Goal: Information Seeking & Learning: Find specific fact

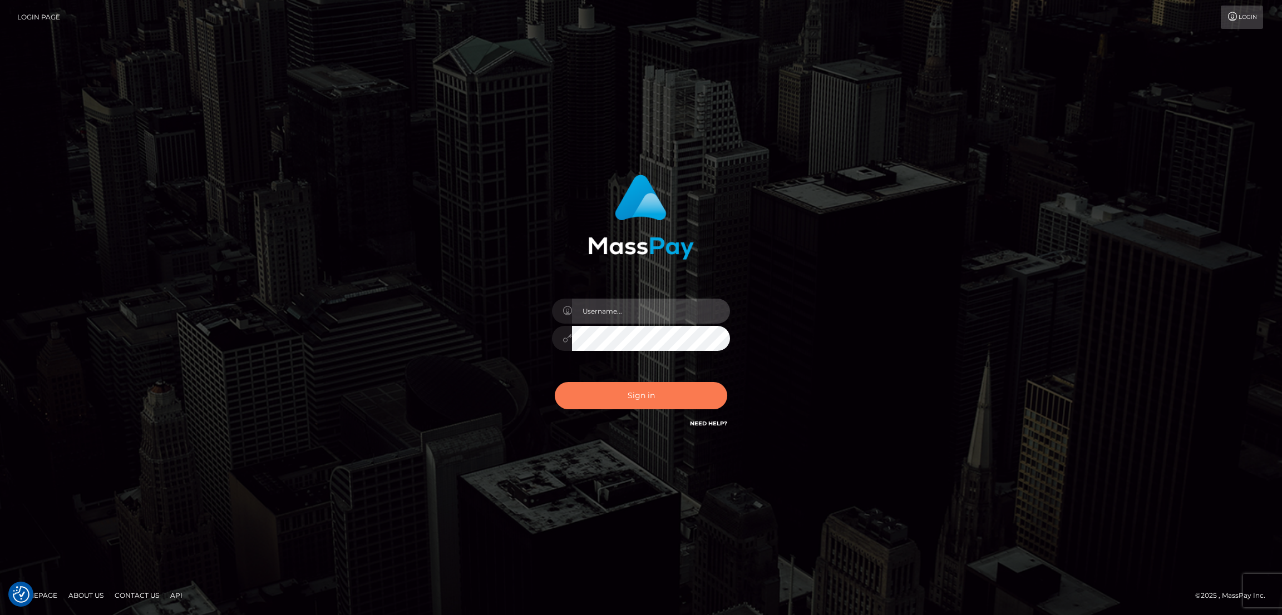
type input "by.es2"
click at [648, 394] on button "Sign in" at bounding box center [641, 395] width 172 height 27
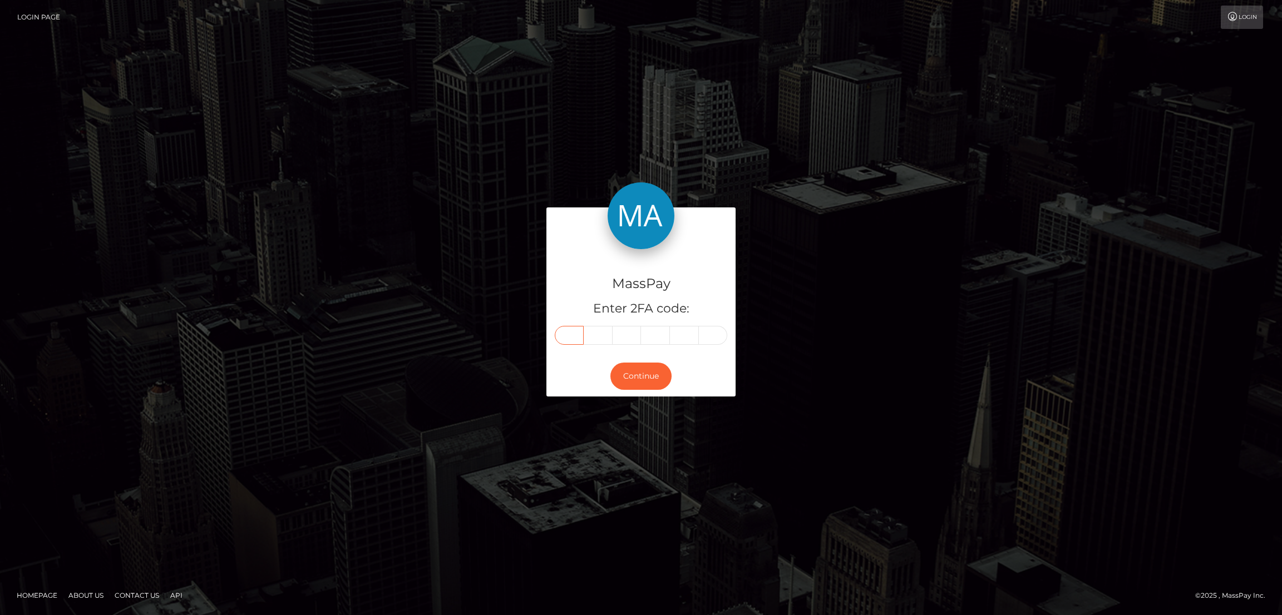
click at [570, 335] on input "text" at bounding box center [569, 335] width 29 height 19
paste input "9"
type input "9"
type input "2"
type input "6"
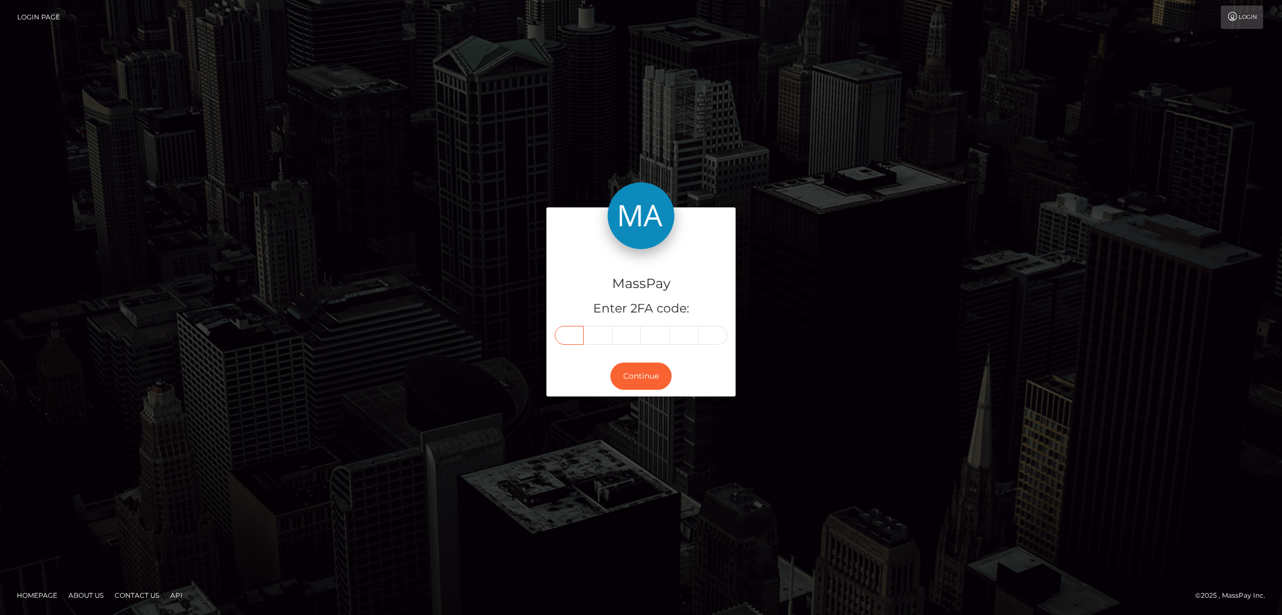
type input "7"
type input "8"
type input "9"
click at [648, 378] on button "Continue" at bounding box center [640, 376] width 61 height 27
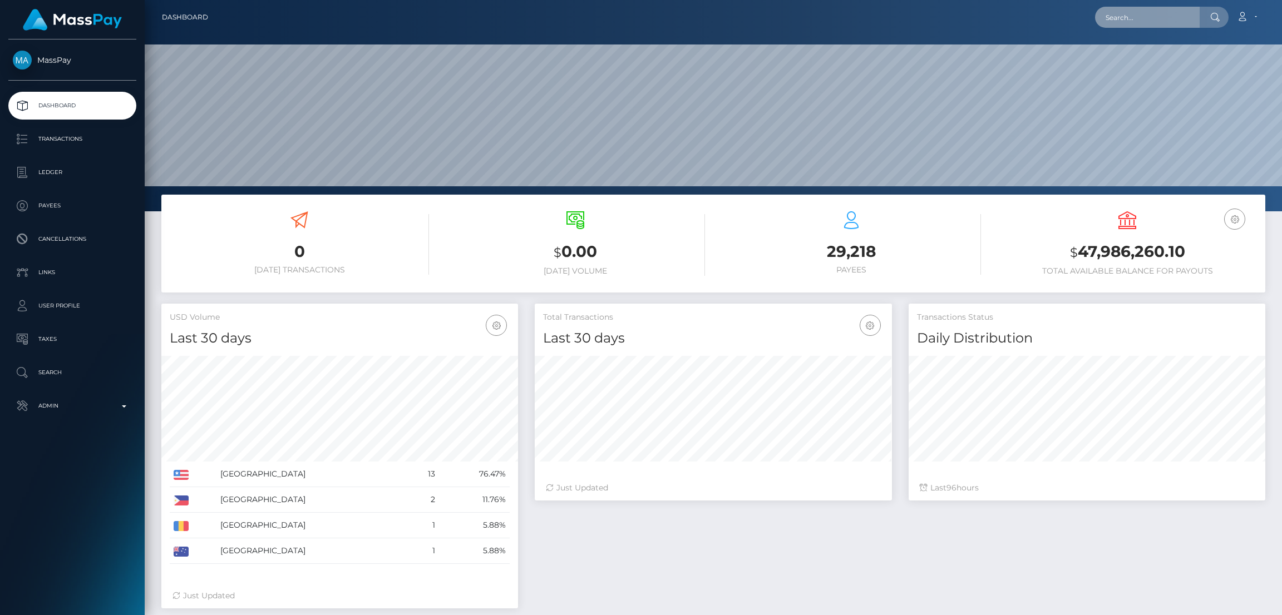
click at [1136, 20] on input "text" at bounding box center [1147, 17] width 105 height 21
paste input "wmcgaeghan@gmail.com"
type input "wmcgaeghan@gmail.com"
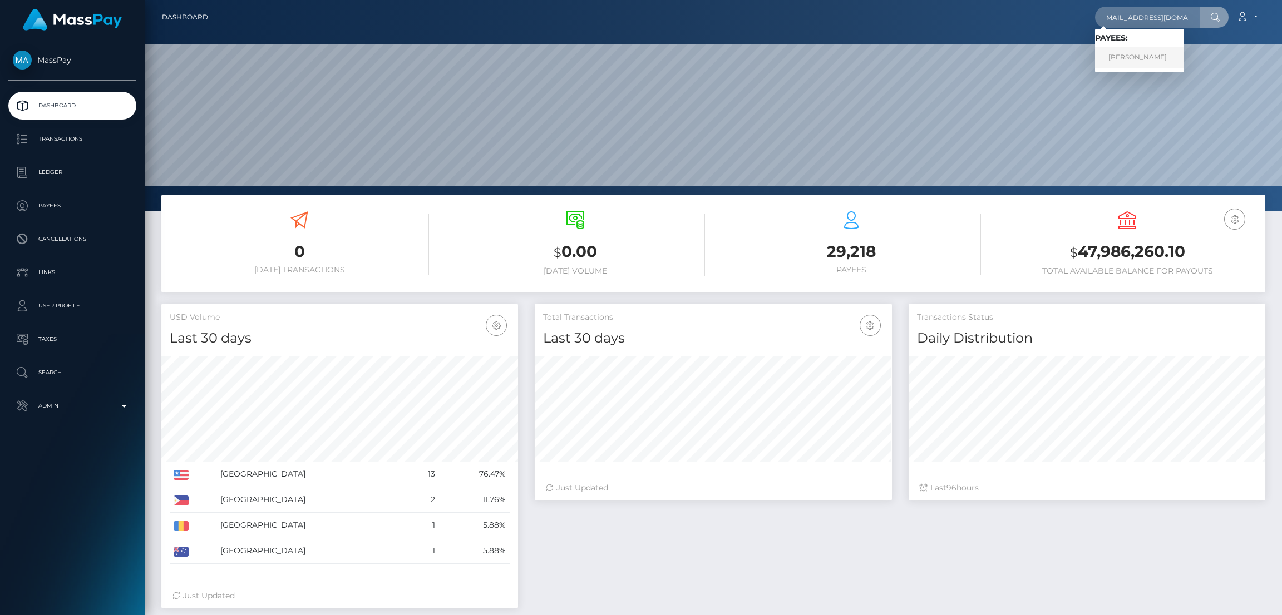
click at [1161, 55] on link "Wendy J McGaeghan" at bounding box center [1139, 57] width 89 height 21
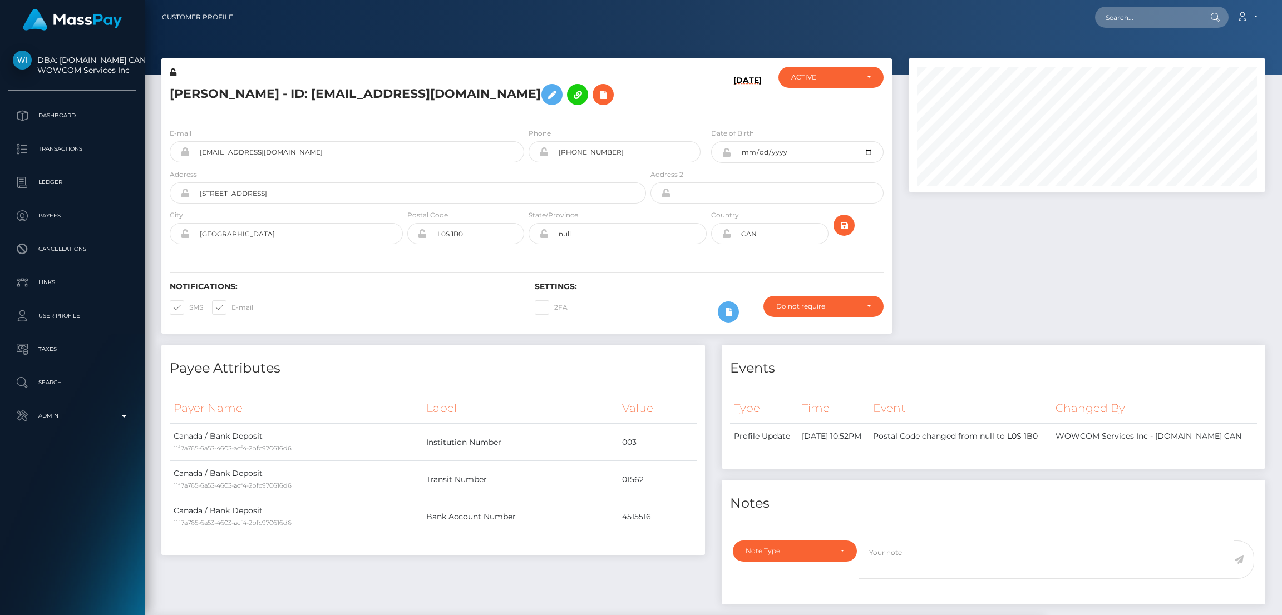
scroll to position [391, 0]
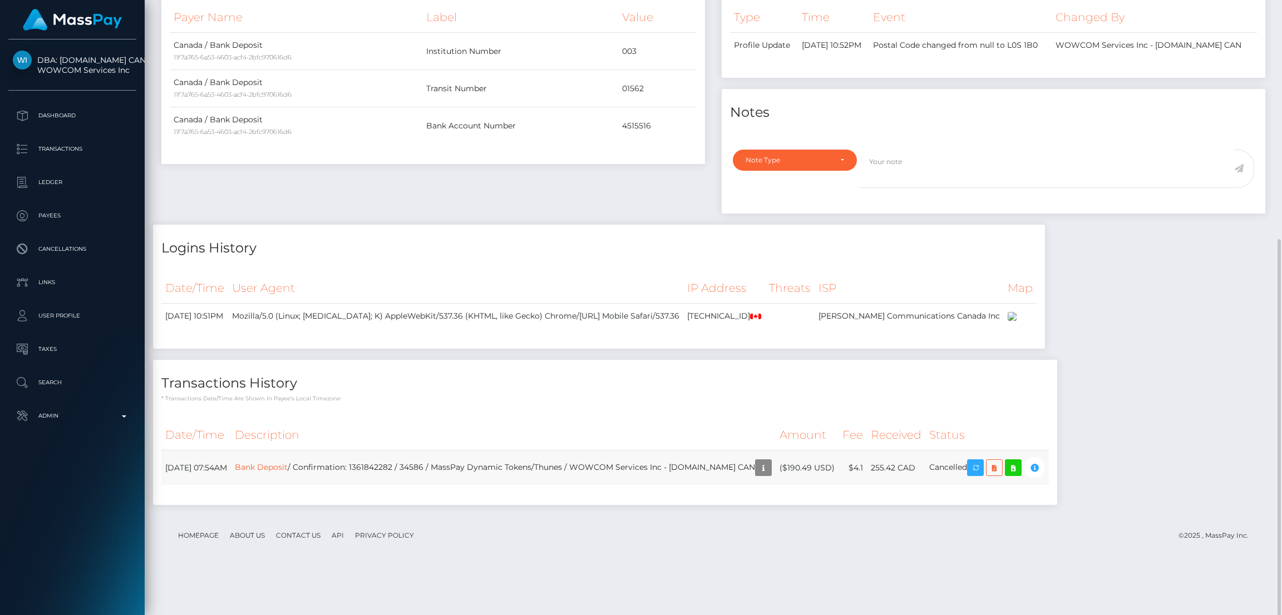
drag, startPoint x: 164, startPoint y: 509, endPoint x: 226, endPoint y: 509, distance: 61.8
click at [226, 486] on td "October 9, 2025 07:54AM" at bounding box center [196, 468] width 70 height 35
copy td "October 9, 2025"
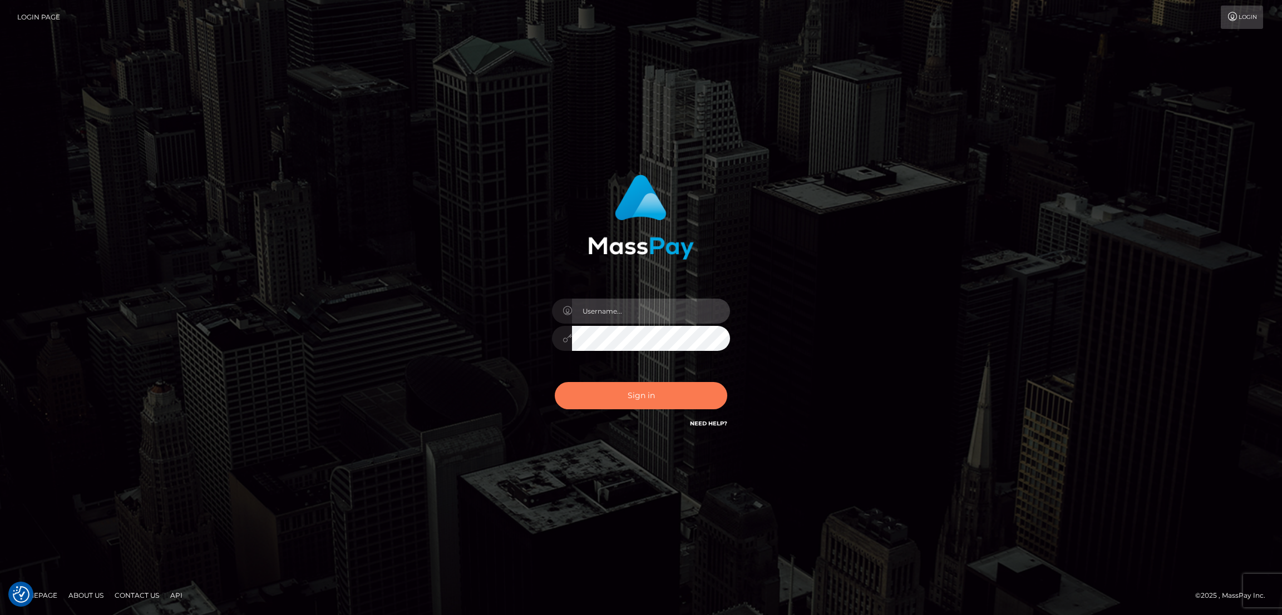
type input "by.es2"
drag, startPoint x: 617, startPoint y: 398, endPoint x: 643, endPoint y: 371, distance: 37.4
click at [619, 397] on button "Sign in" at bounding box center [641, 395] width 172 height 27
type input "by.es2"
click at [627, 394] on button "Sign in" at bounding box center [641, 395] width 172 height 27
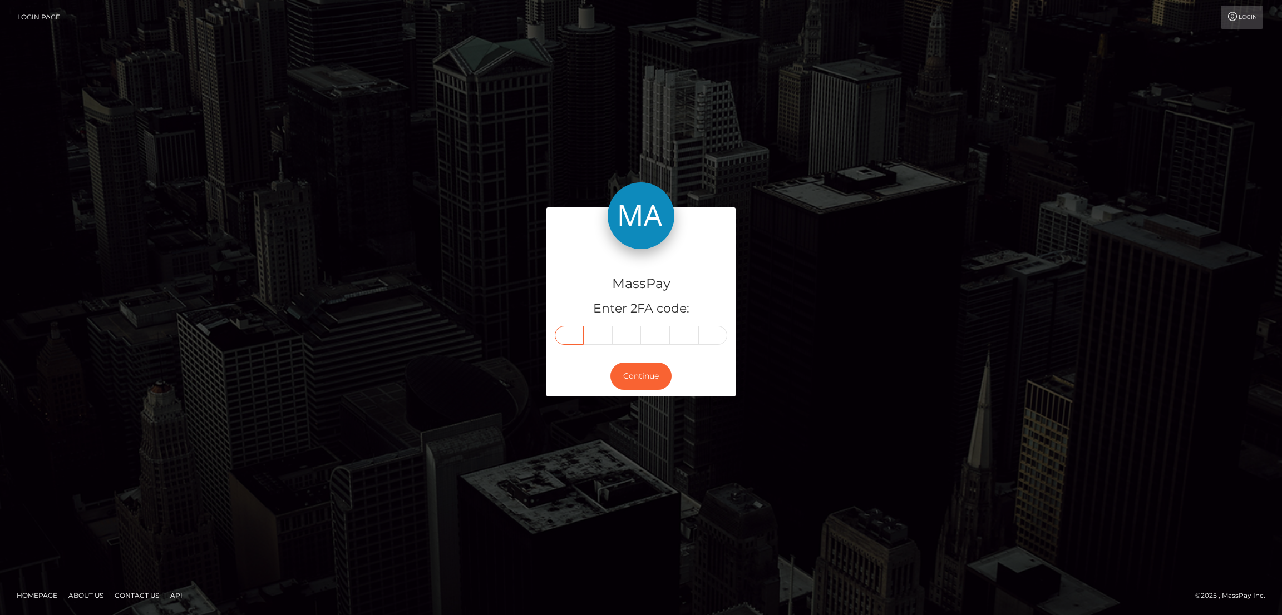
click at [574, 334] on input "text" at bounding box center [569, 335] width 29 height 19
paste input "2"
type input "2"
type input "3"
type input "1"
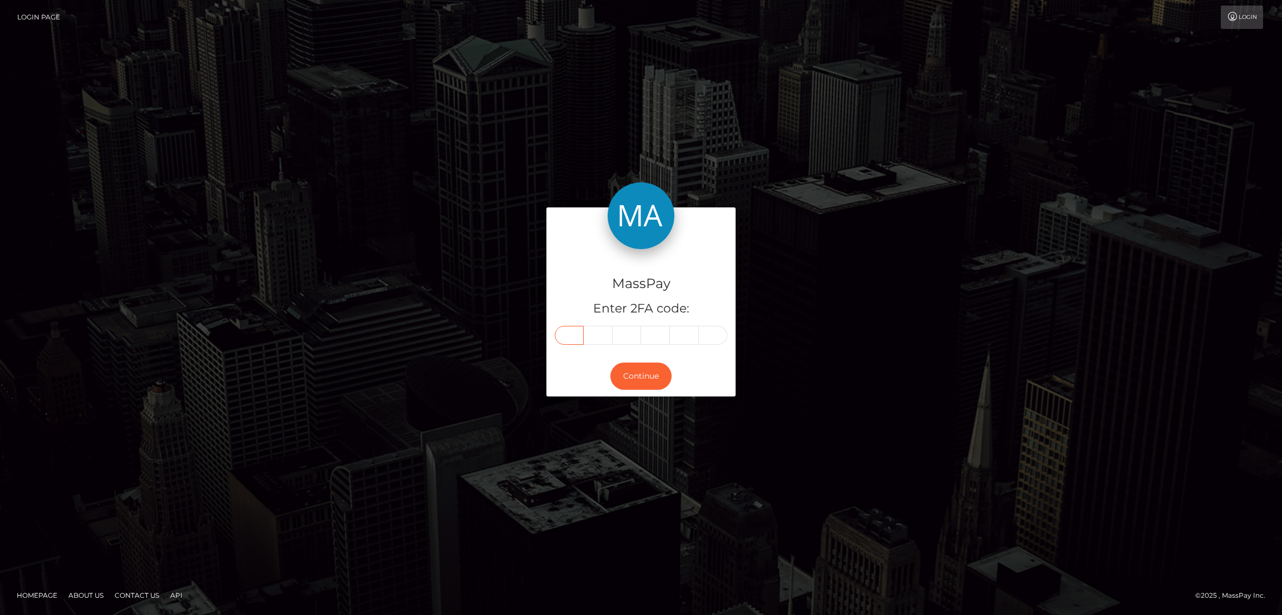
type input "1"
type input "6"
type input "1"
click at [642, 383] on button "Continue" at bounding box center [640, 376] width 61 height 27
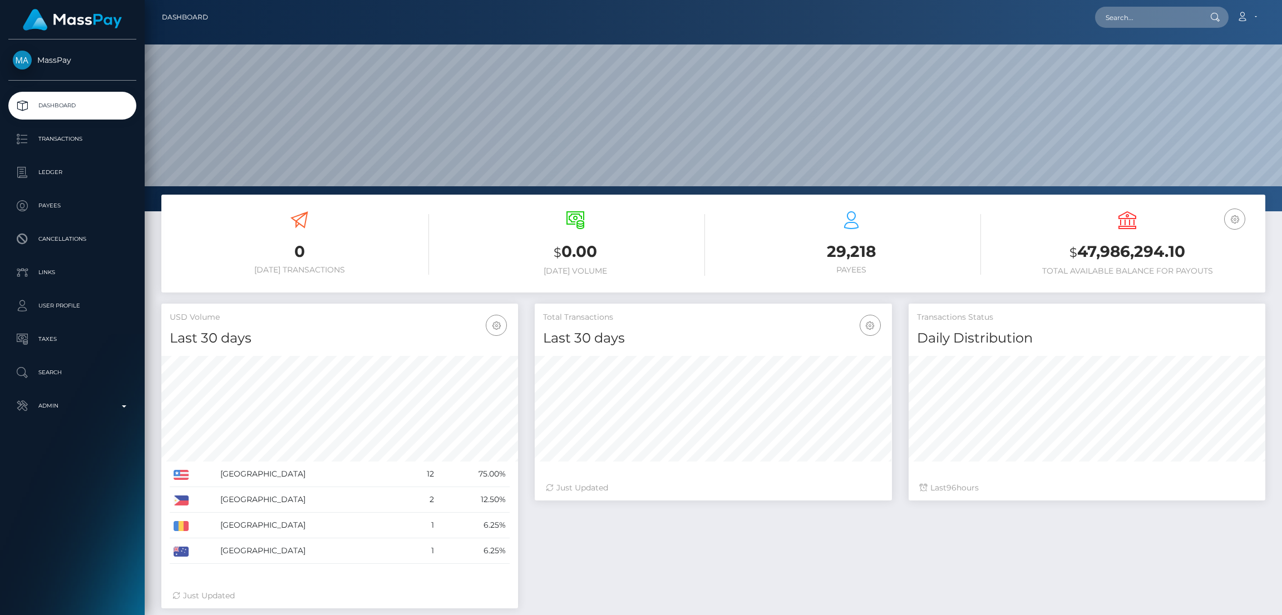
scroll to position [198, 357]
click at [1146, 15] on input "text" at bounding box center [1147, 17] width 105 height 21
paste input "qussay55hanthal@gmail.com"
type input "qussay55hanthal@gmail.com"
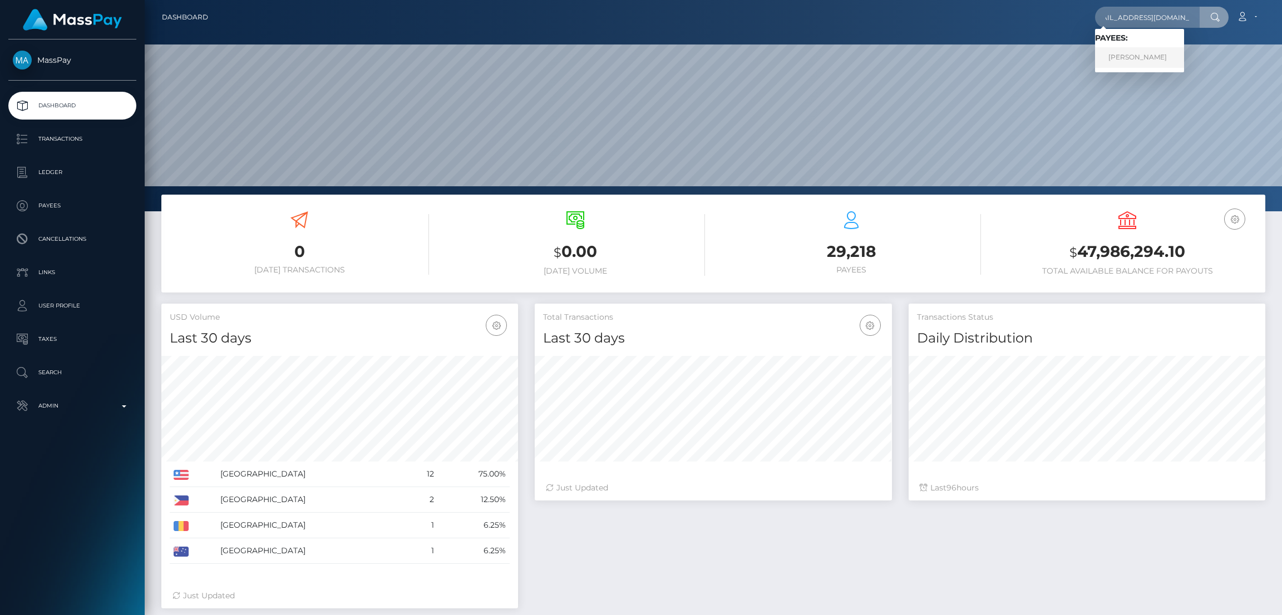
click at [1137, 58] on link "KUSAY HANZAL" at bounding box center [1139, 57] width 89 height 21
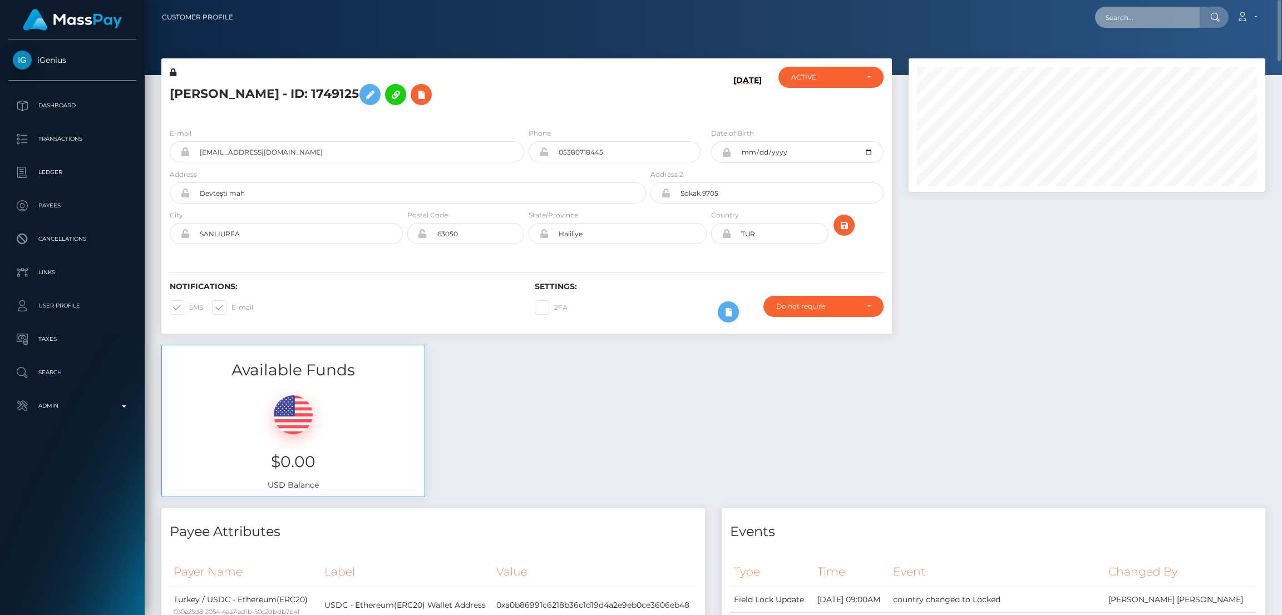
click at [1125, 18] on input "text" at bounding box center [1147, 17] width 105 height 21
paste input "joarduncan@gmail.com"
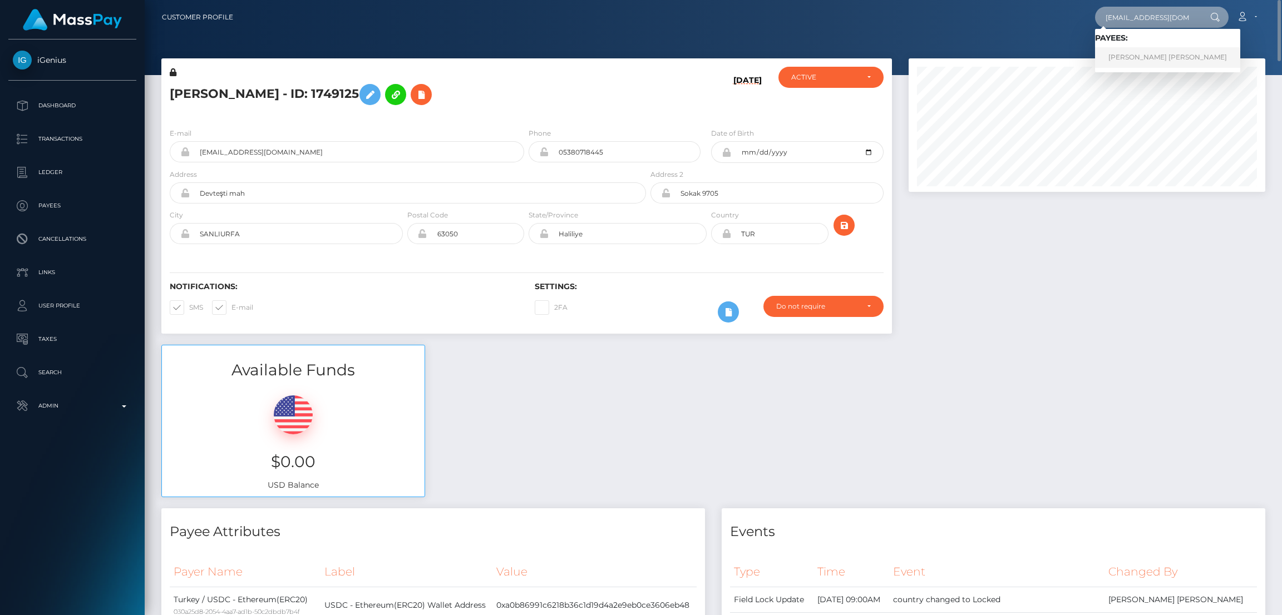
type input "joarduncan@gmail.com"
click at [1135, 53] on link "JOHN ARTHUR JR DUNCAN" at bounding box center [1167, 57] width 145 height 21
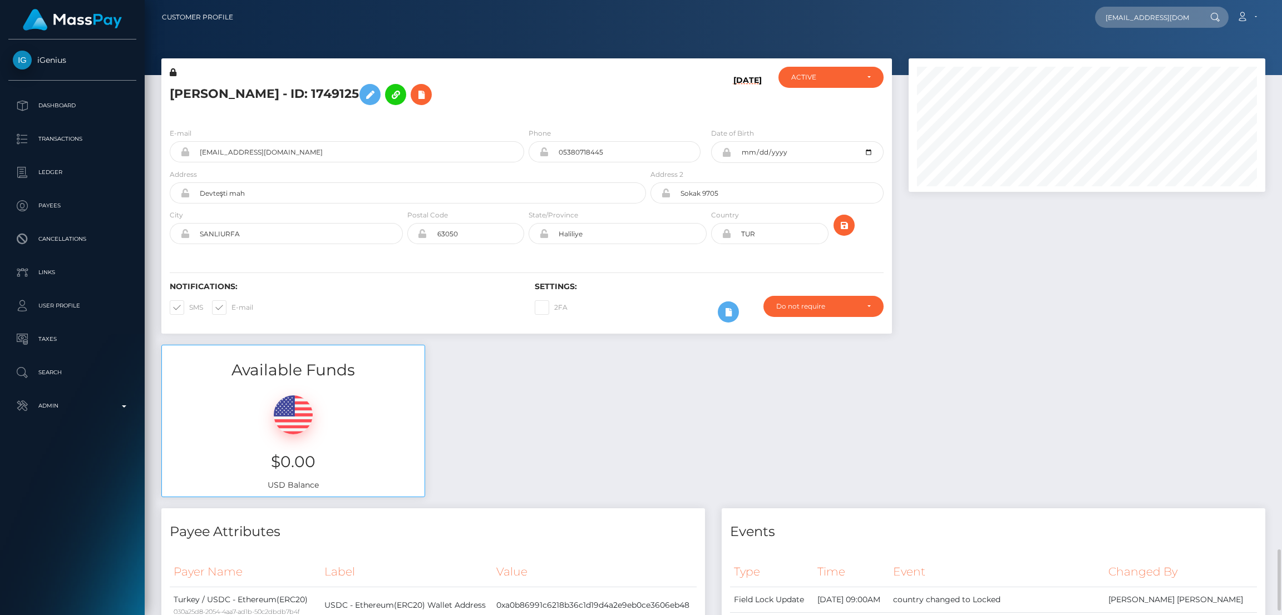
scroll to position [584, 0]
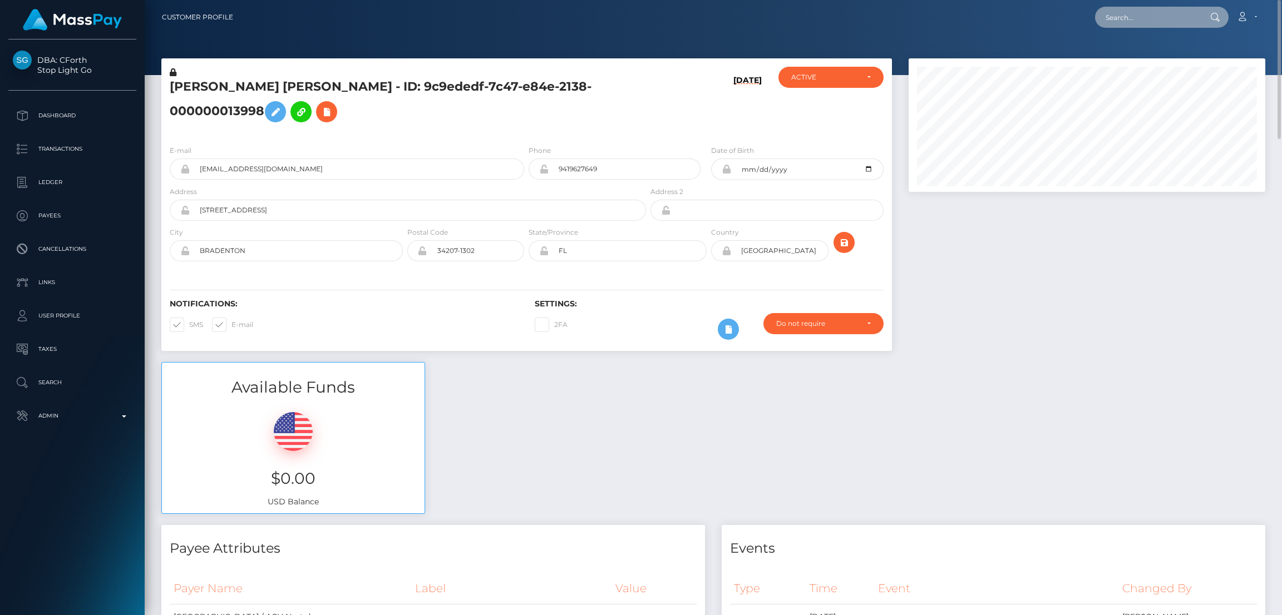
click at [1117, 14] on input "text" at bounding box center [1147, 17] width 105 height 21
paste input "[EMAIL_ADDRESS][DOMAIN_NAME]"
type input "mistressmacxxx@gmail.com"
click at [1126, 54] on link "ALEXANDRA MACKENZIE BAER" at bounding box center [1139, 57] width 89 height 21
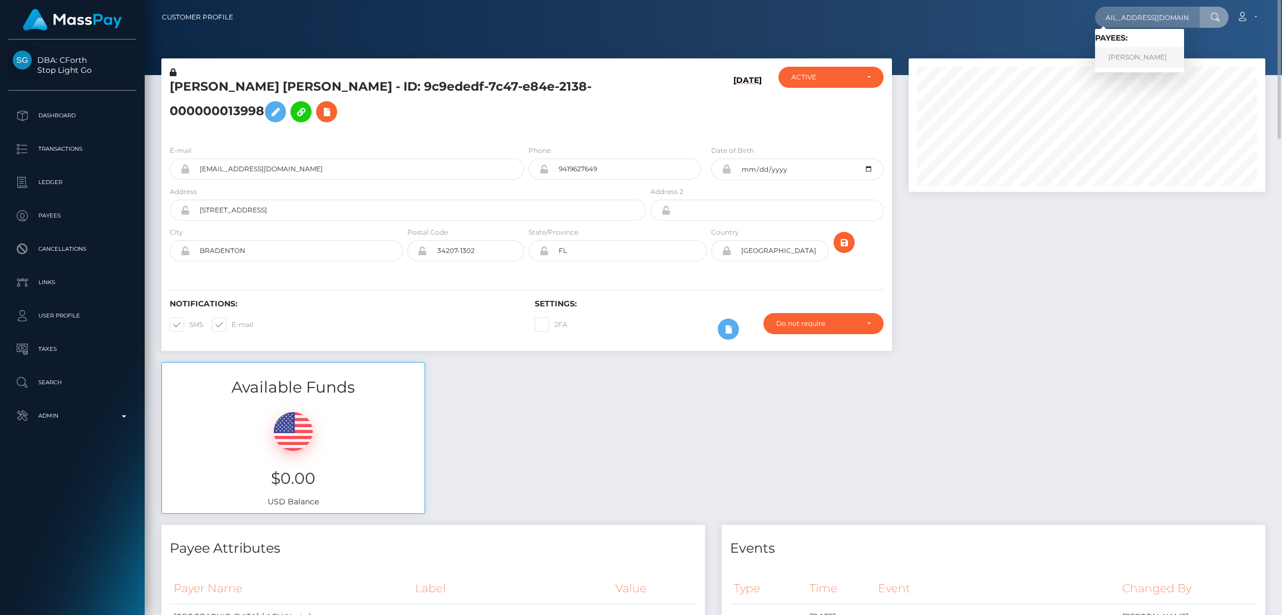
scroll to position [0, 0]
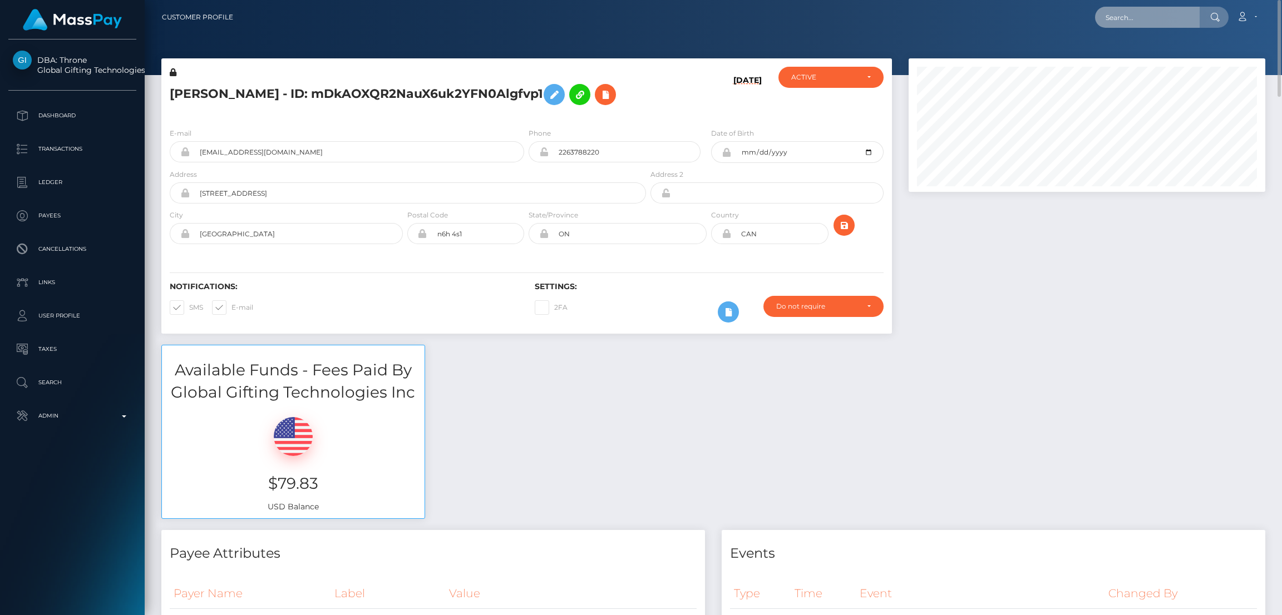
click at [1135, 21] on input "text" at bounding box center [1147, 17] width 105 height 21
paste input "[EMAIL_ADDRESS][DOMAIN_NAME]"
type input "h.chapman1993@outlook.com"
click at [1143, 60] on link "Holly Natasha Chapman" at bounding box center [1139, 57] width 89 height 21
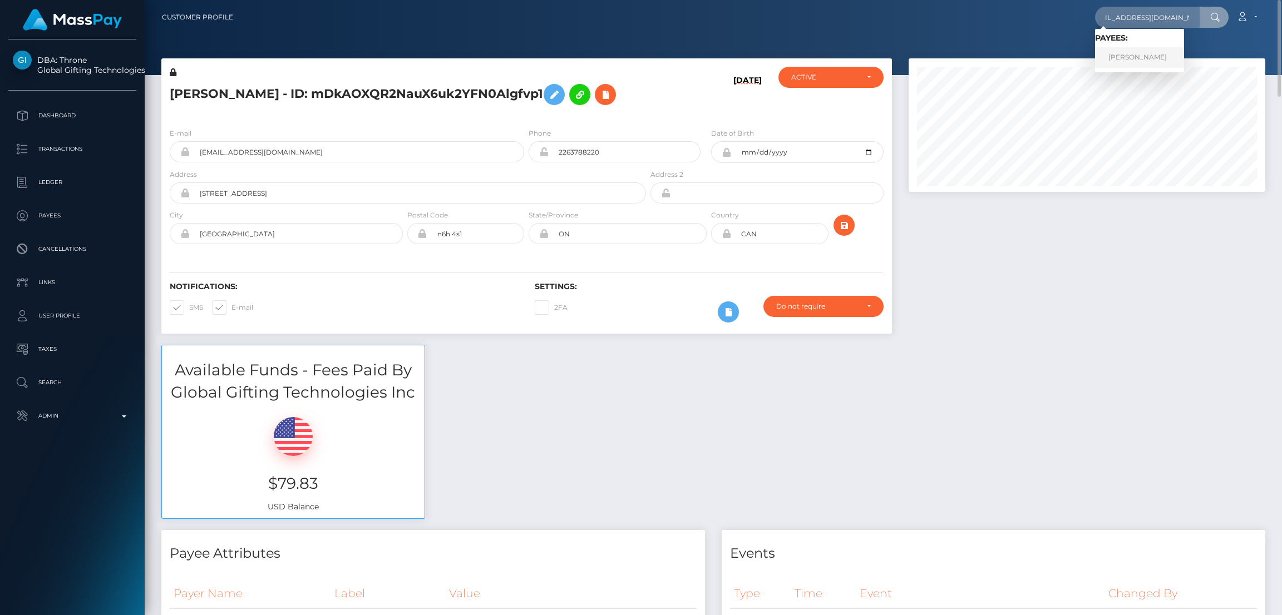
scroll to position [0, 0]
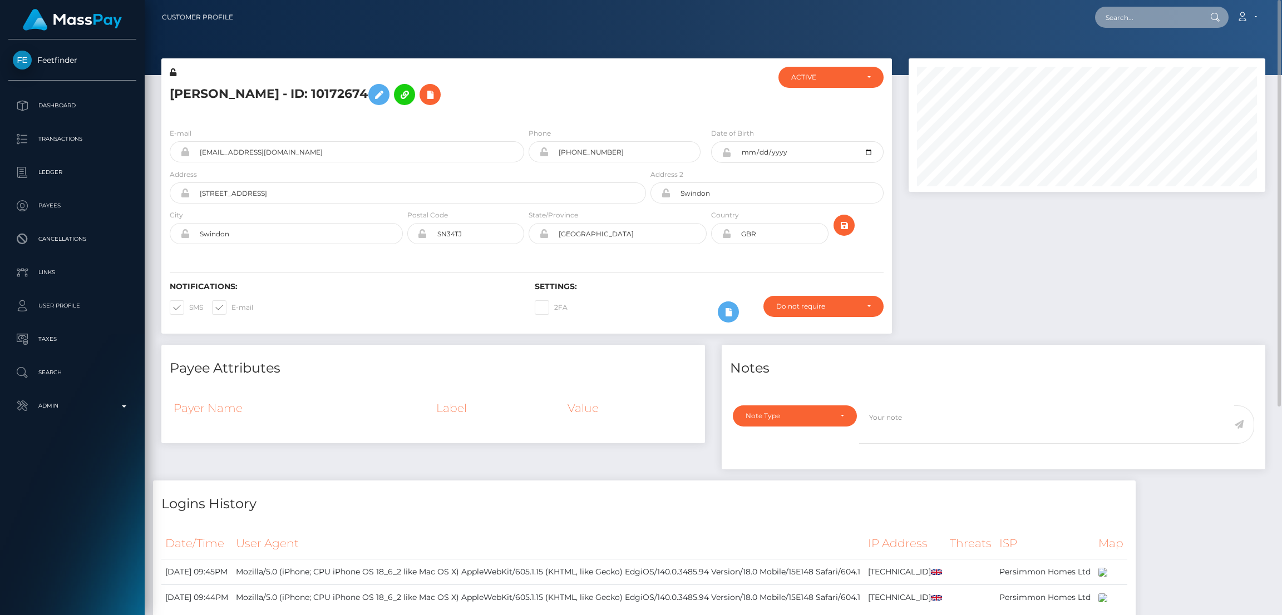
click at [1120, 20] on input "text" at bounding box center [1147, 17] width 105 height 21
paste input "chielamebentulan4@gmail.com"
type input "chielamebentulan4@gmail.com"
click at [1139, 52] on link "CHIELAME LOZANO BENTULAN" at bounding box center [1139, 57] width 89 height 21
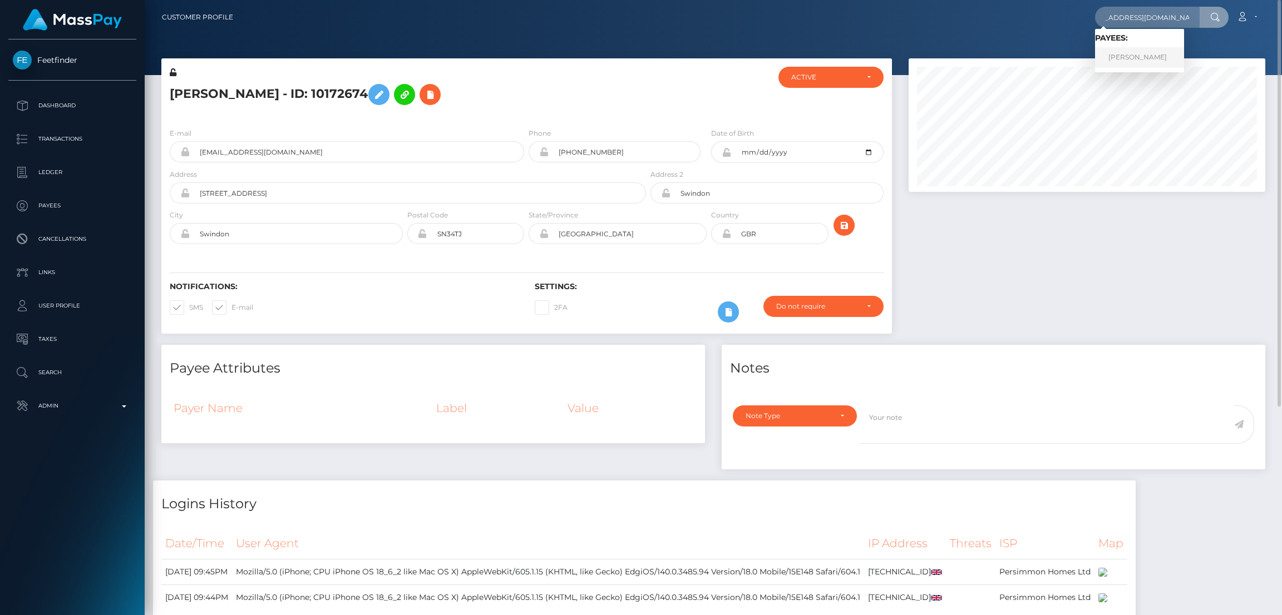
scroll to position [0, 0]
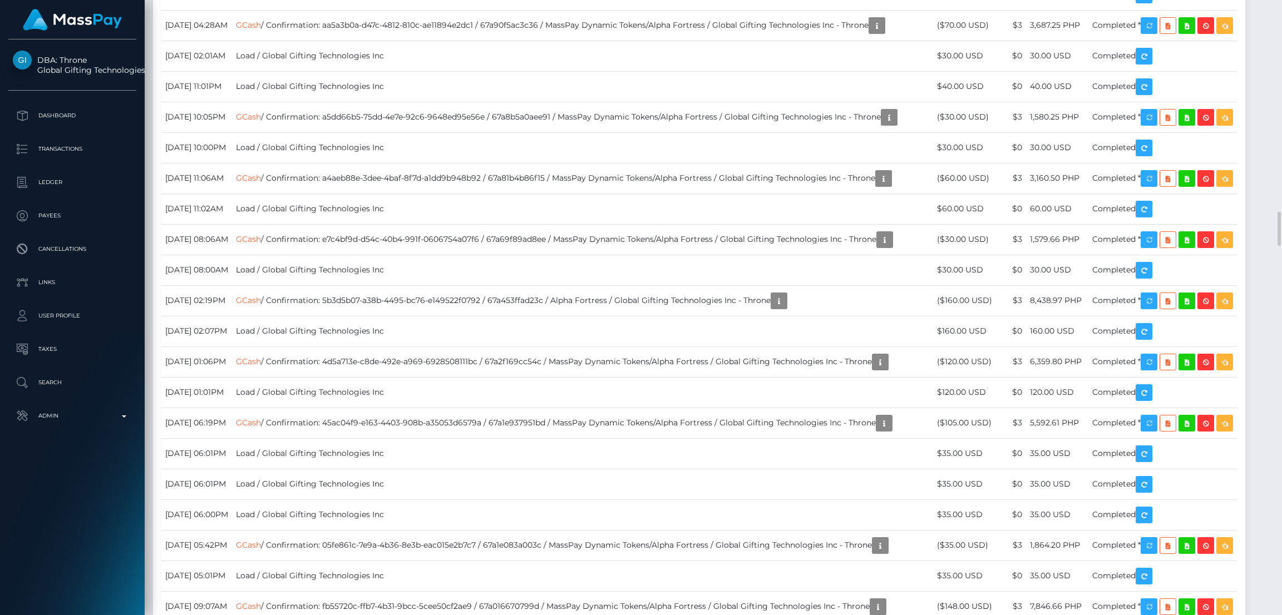
scroll to position [133, 357]
click at [1170, 434] on div "Force status update" at bounding box center [1168, 431] width 81 height 21
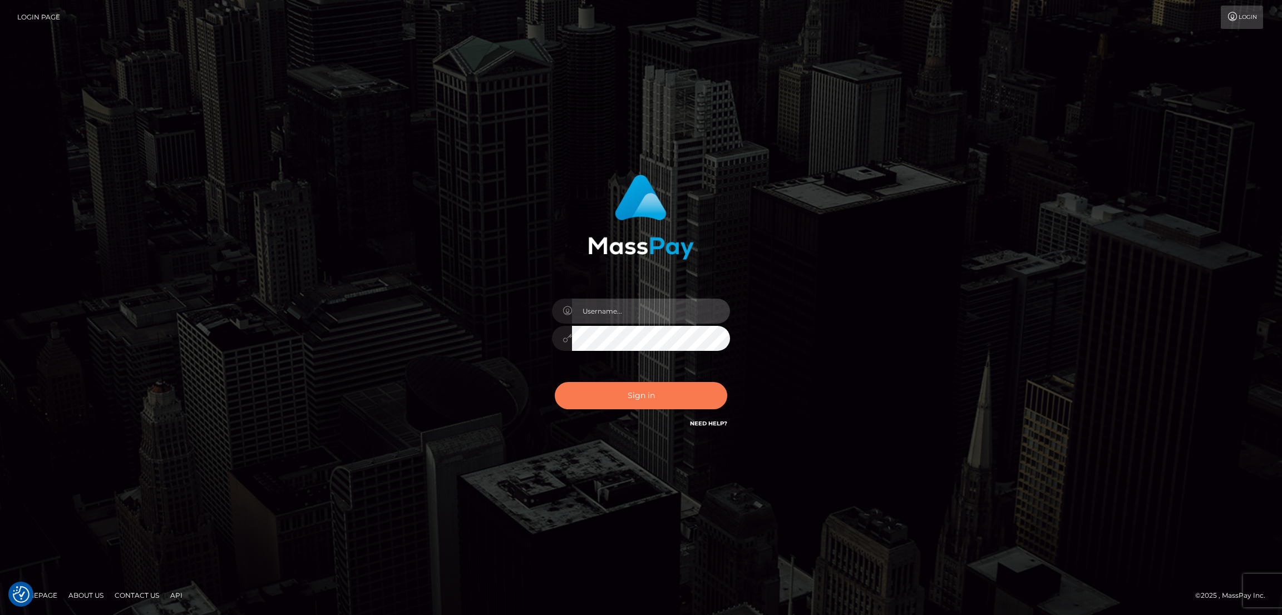
type input "by.es2"
click at [616, 388] on button "Sign in" at bounding box center [641, 395] width 172 height 27
type input "by.es2"
click at [648, 392] on button "Sign in" at bounding box center [641, 395] width 172 height 27
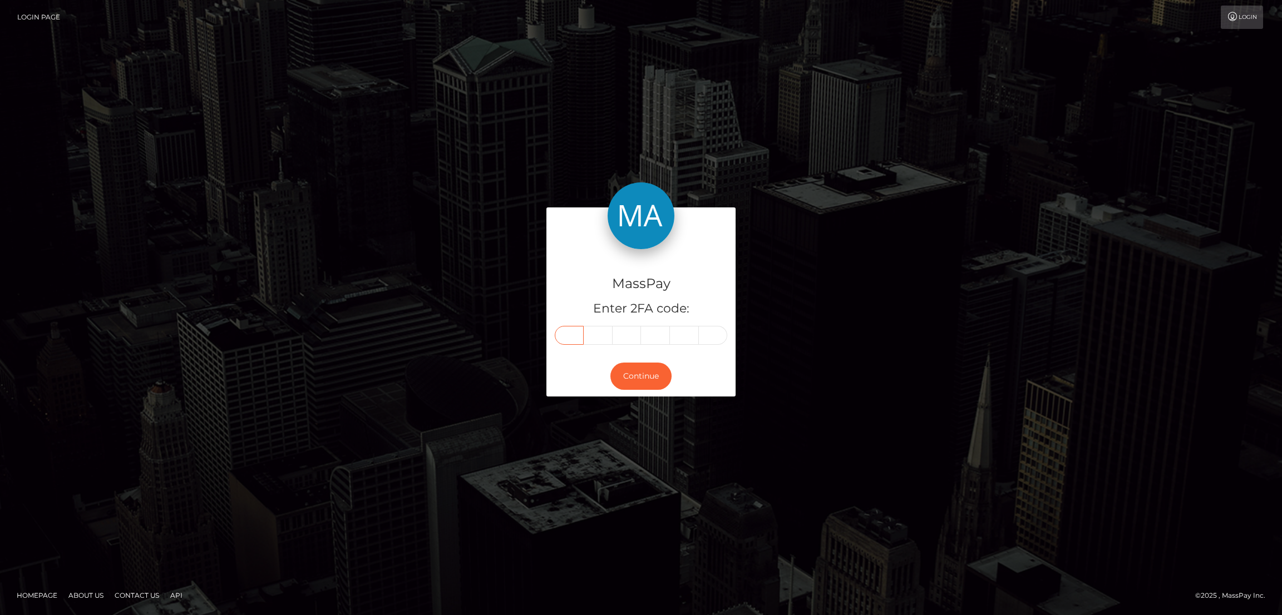
click at [569, 339] on input "text" at bounding box center [569, 335] width 29 height 19
paste input "3"
type input "3"
type input "8"
type input "7"
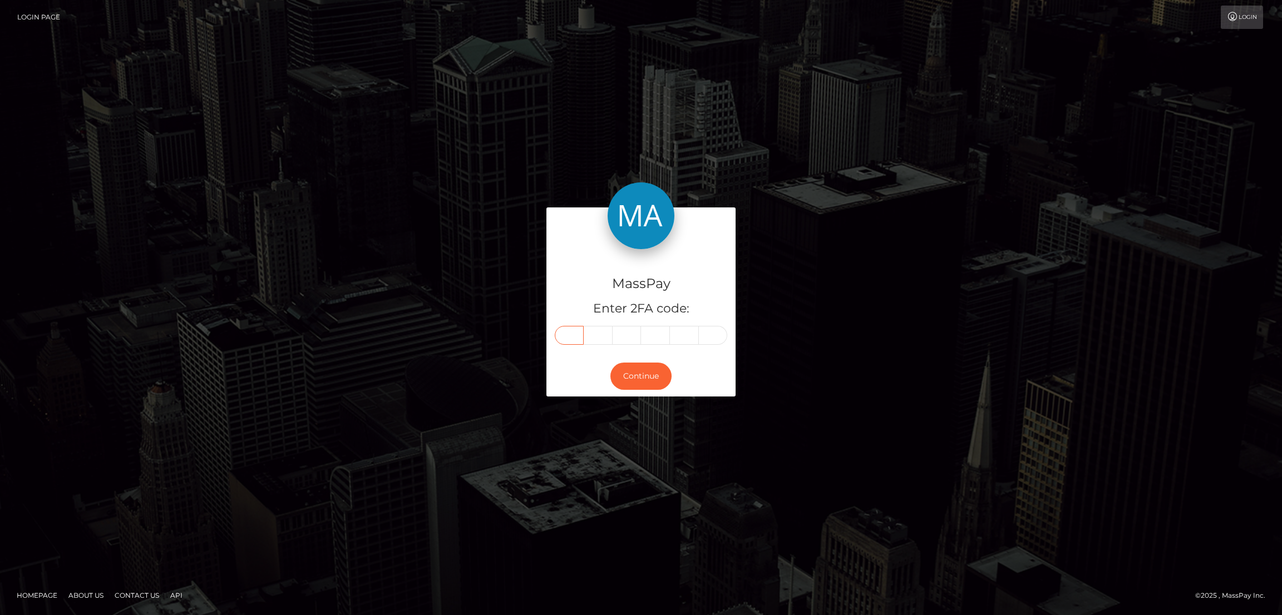
type input "7"
type input "6"
type input "3"
click at [650, 383] on button "Continue" at bounding box center [640, 376] width 61 height 27
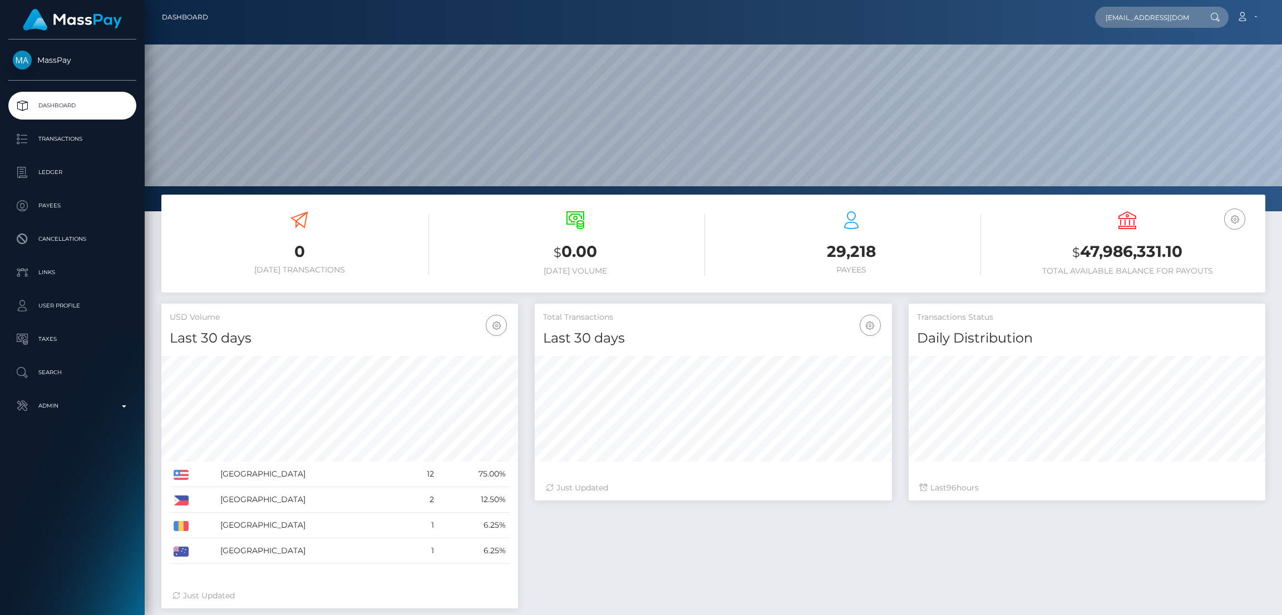
scroll to position [0, 8]
type input "[EMAIL_ADDRESS][DOMAIN_NAME]"
